Goal: Use online tool/utility: Utilize a website feature to perform a specific function

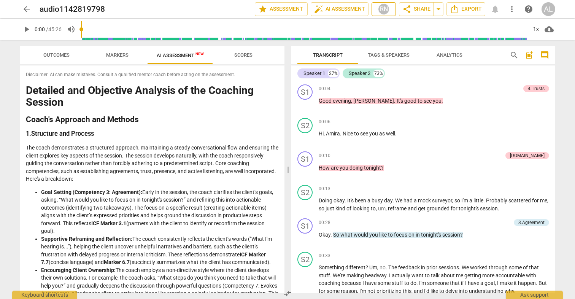
scroll to position [992, 0]
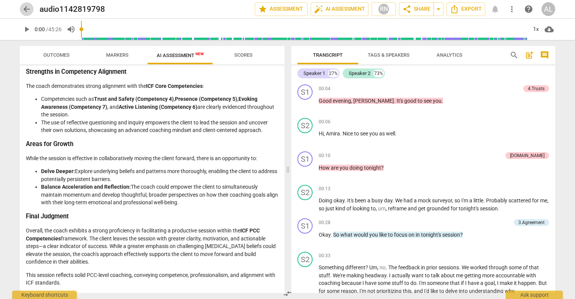
click at [27, 7] on span "arrow_back" at bounding box center [26, 9] width 9 height 9
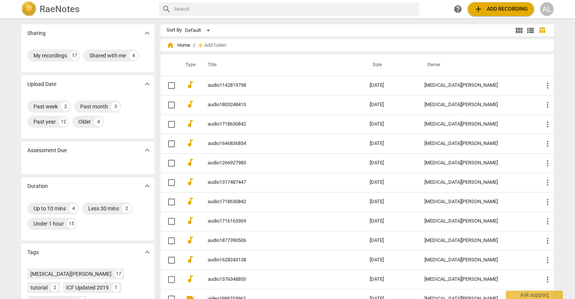
click at [483, 9] on span "add Add recording" at bounding box center [501, 9] width 54 height 9
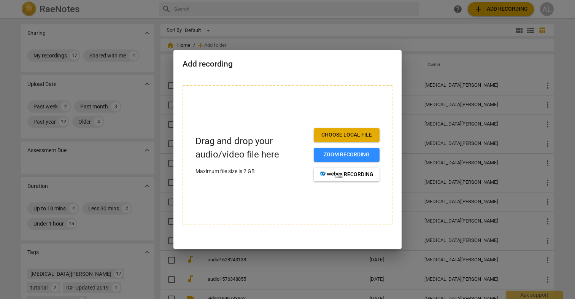
click at [325, 135] on span "Choose local file" at bounding box center [347, 135] width 54 height 8
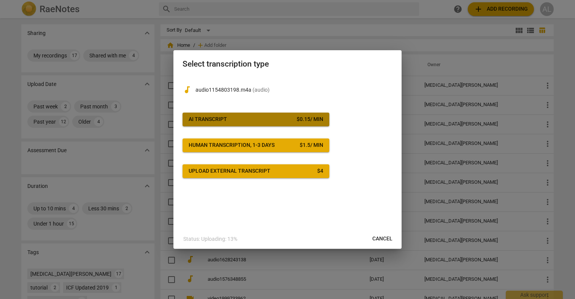
click at [286, 114] on button "AI Transcript $ 0.15 / min" at bounding box center [256, 120] width 147 height 14
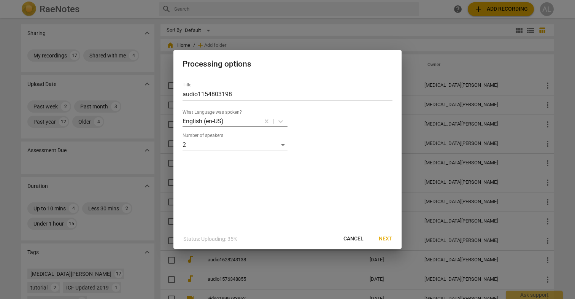
click at [381, 238] on span "Next" at bounding box center [386, 239] width 14 height 8
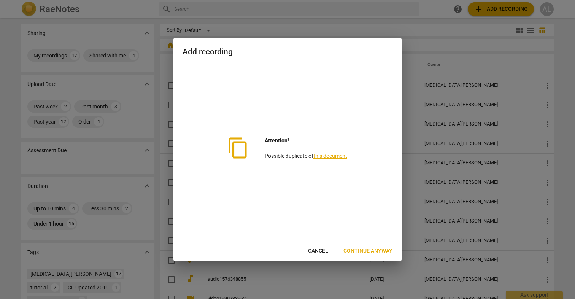
click at [363, 252] on span "Continue anyway" at bounding box center [367, 251] width 49 height 8
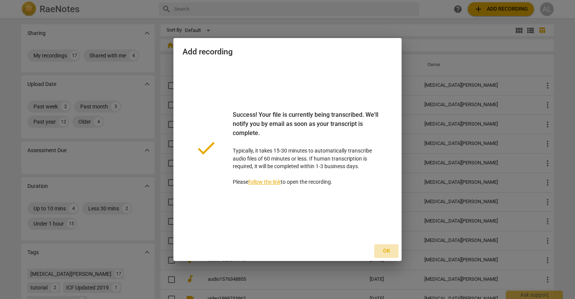
click at [387, 249] on span "Ok" at bounding box center [386, 251] width 12 height 8
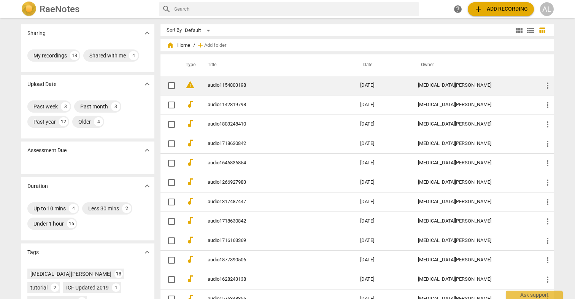
click at [247, 84] on link "audio1154803198" at bounding box center [270, 86] width 125 height 6
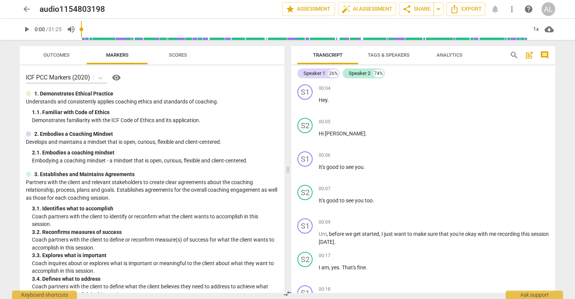
click at [26, 10] on span "arrow_back" at bounding box center [26, 9] width 9 height 9
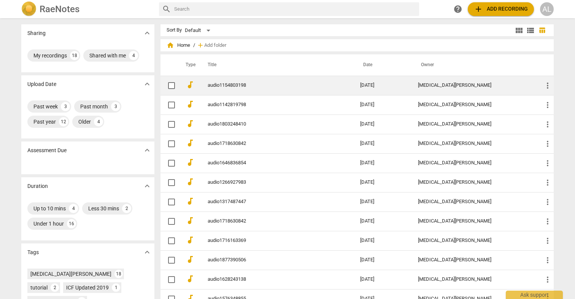
click at [214, 85] on link "audio1154803198" at bounding box center [270, 86] width 125 height 6
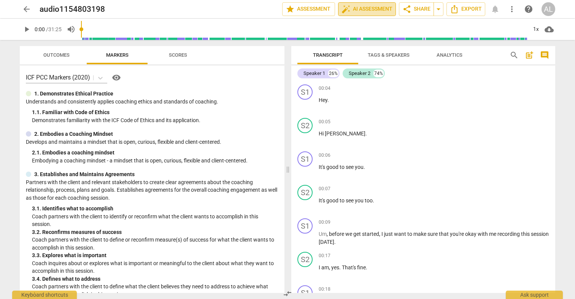
click at [356, 12] on span "auto_fix_high AI Assessment" at bounding box center [367, 9] width 51 height 9
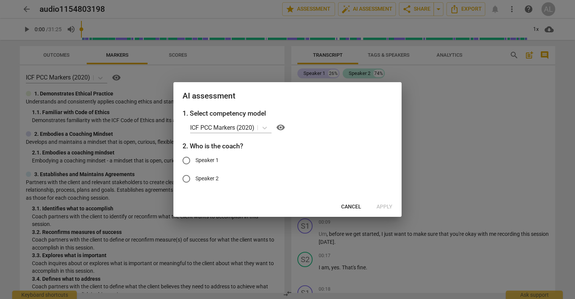
click at [215, 177] on span "Speaker 2" at bounding box center [206, 179] width 23 height 8
click at [195, 177] on input "Speaker 2" at bounding box center [186, 179] width 18 height 18
radio input "true"
click at [389, 207] on span "Apply" at bounding box center [385, 207] width 16 height 8
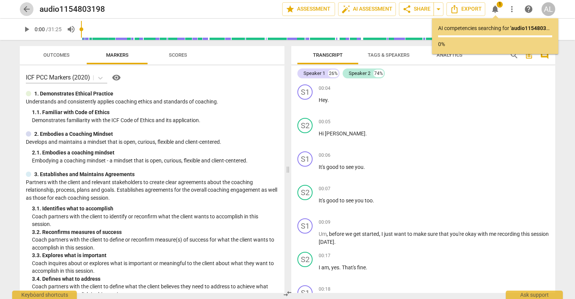
click at [26, 8] on span "arrow_back" at bounding box center [26, 9] width 9 height 9
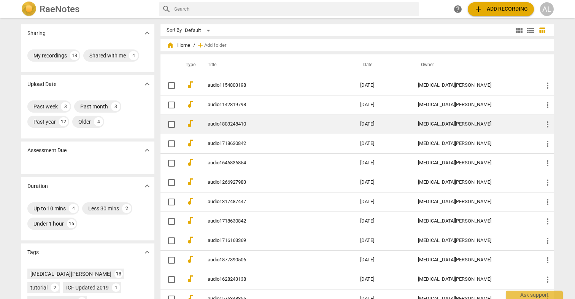
click at [228, 121] on td "audio1803248410" at bounding box center [277, 123] width 156 height 19
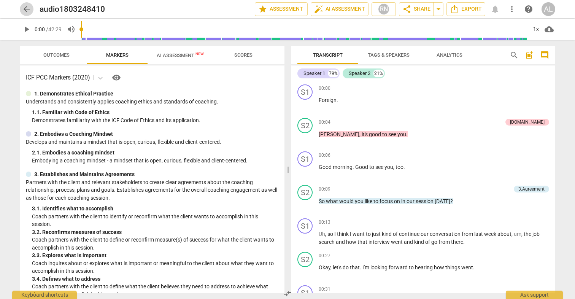
click at [27, 10] on span "arrow_back" at bounding box center [26, 9] width 9 height 9
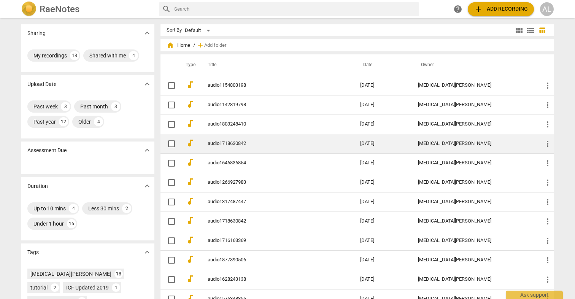
click at [230, 139] on td "audio1718630842" at bounding box center [277, 143] width 156 height 19
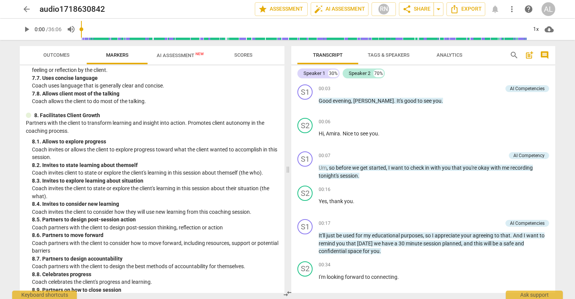
scroll to position [783, 0]
click at [196, 52] on span "New" at bounding box center [199, 54] width 8 height 4
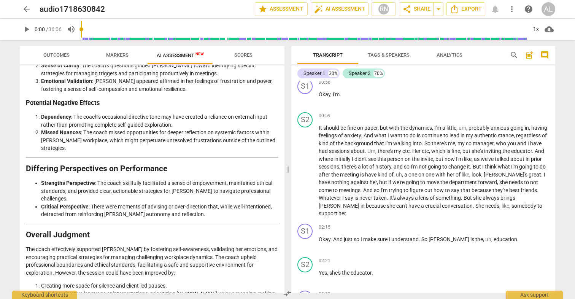
scroll to position [933, 0]
click at [28, 7] on span "arrow_back" at bounding box center [26, 9] width 9 height 9
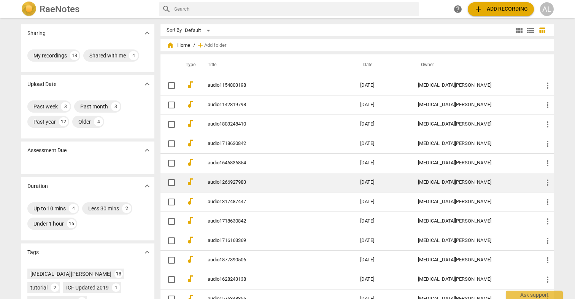
click at [215, 183] on link "audio1266927983" at bounding box center [270, 183] width 125 height 6
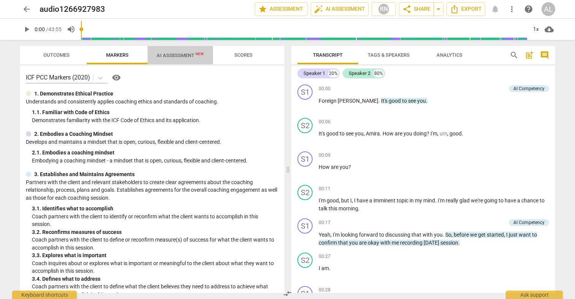
click at [184, 57] on span "AI Assessment New" at bounding box center [180, 55] width 47 height 6
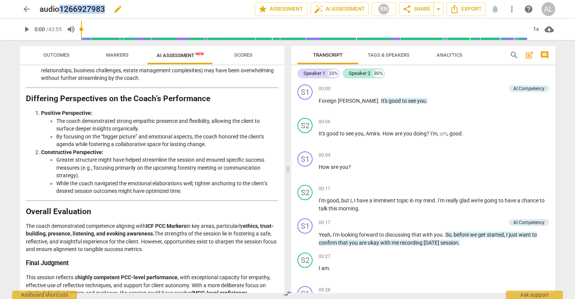
drag, startPoint x: 61, startPoint y: 10, endPoint x: 105, endPoint y: 8, distance: 43.8
click at [105, 8] on div "audio1266927983 edit" at bounding box center [144, 9] width 209 height 14
copy h2 "1266927983"
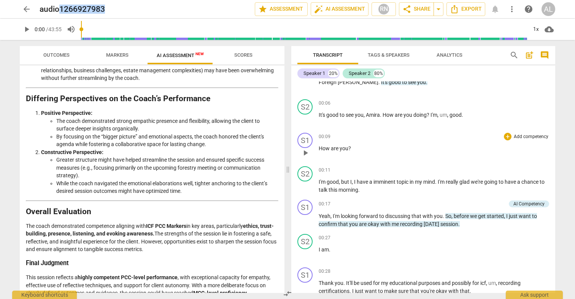
scroll to position [19, 0]
click at [194, 59] on span "AI Assessment New" at bounding box center [180, 54] width 65 height 11
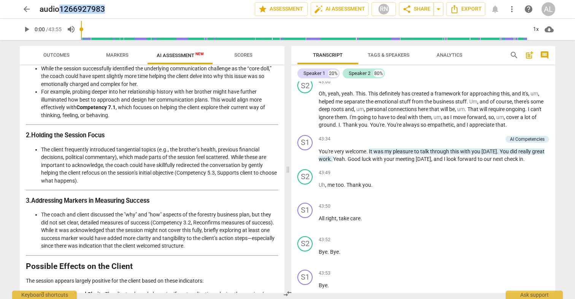
scroll to position [769, 0]
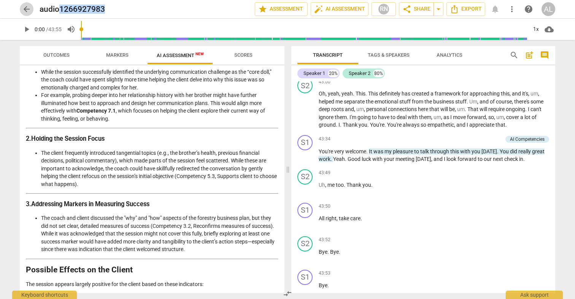
click at [27, 11] on span "arrow_back" at bounding box center [26, 9] width 9 height 9
